Goal: Information Seeking & Learning: Learn about a topic

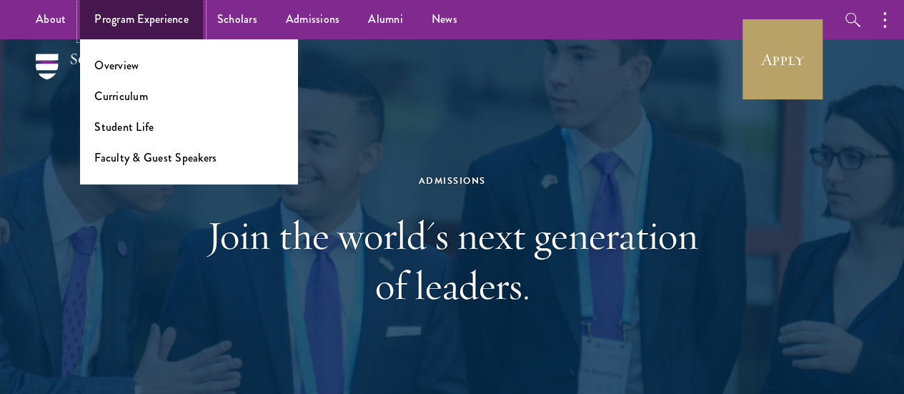
click at [147, 26] on link "Program Experience" at bounding box center [141, 19] width 123 height 39
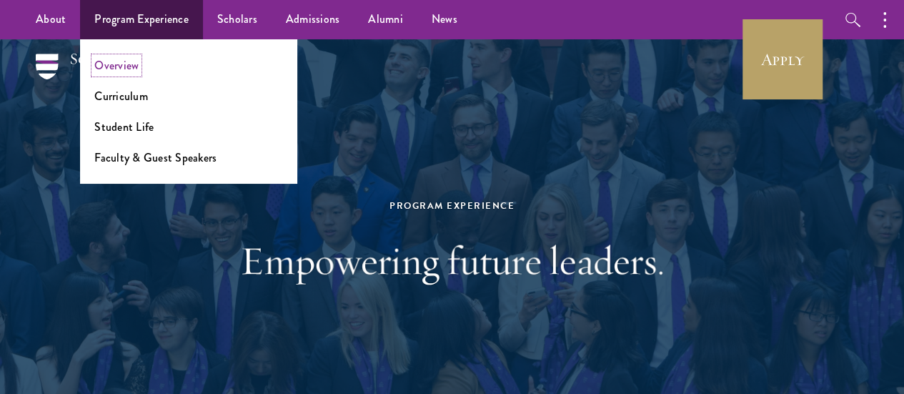
click at [119, 59] on link "Overview" at bounding box center [116, 65] width 44 height 16
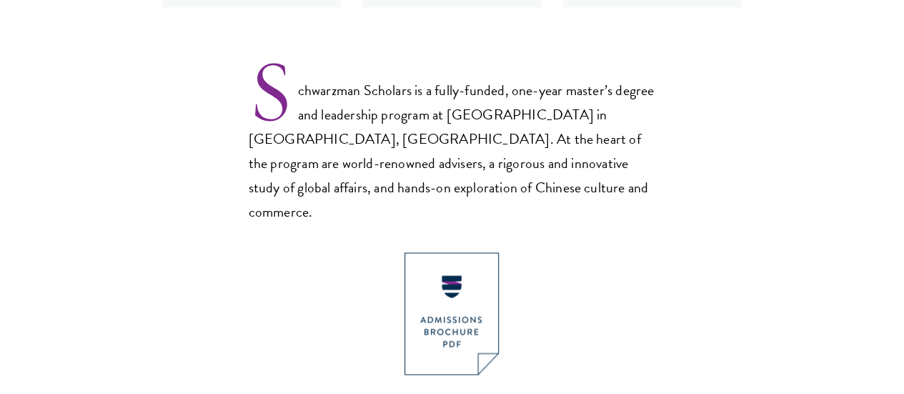
scroll to position [1072, 0]
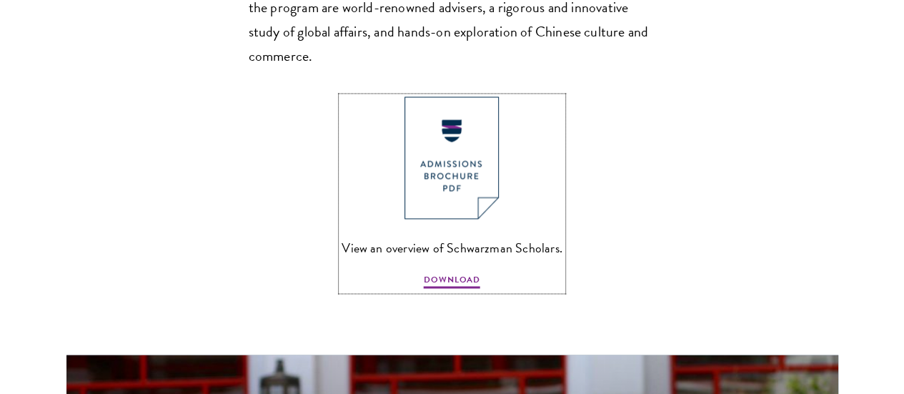
click at [462, 147] on img at bounding box center [452, 157] width 94 height 122
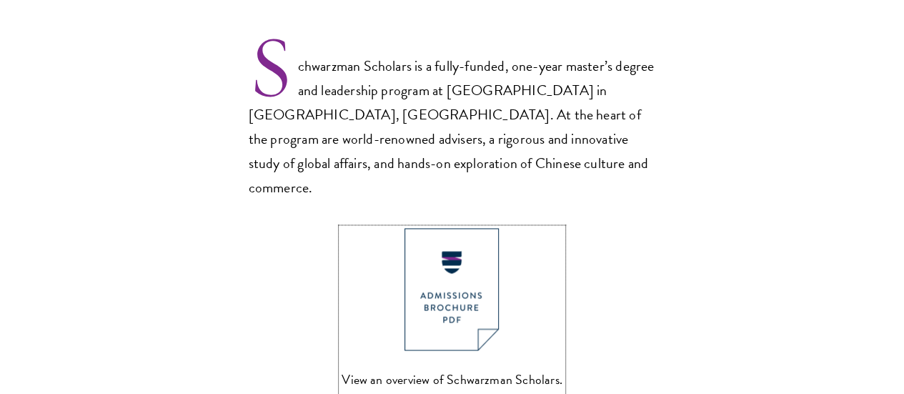
scroll to position [1001, 0]
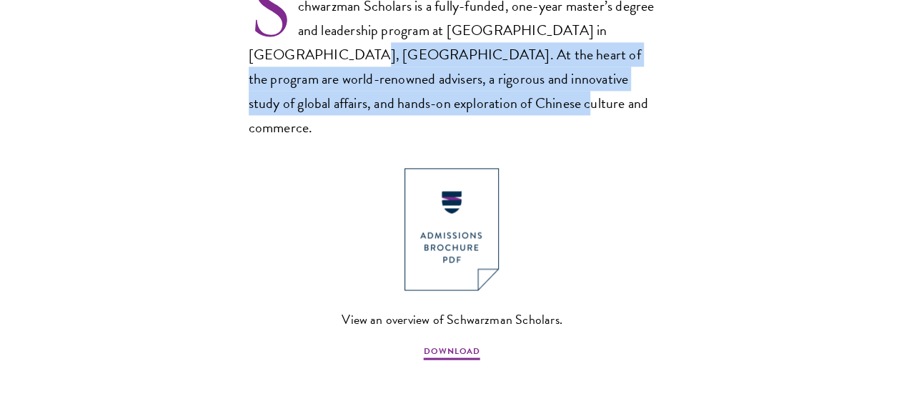
drag, startPoint x: 337, startPoint y: 71, endPoint x: 608, endPoint y: 118, distance: 275.0
click at [608, 118] on p "Schwarzman Scholars is a fully-funded, one-year master’s degree and leadership …" at bounding box center [452, 55] width 407 height 167
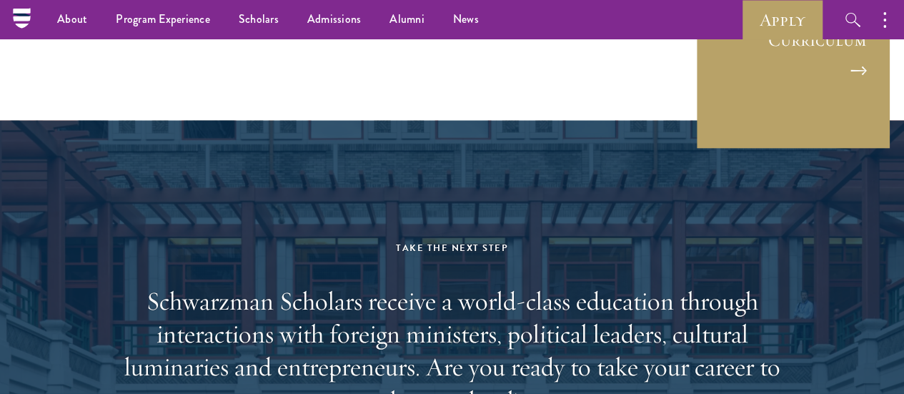
scroll to position [6969, 0]
